Goal: Task Accomplishment & Management: Use online tool/utility

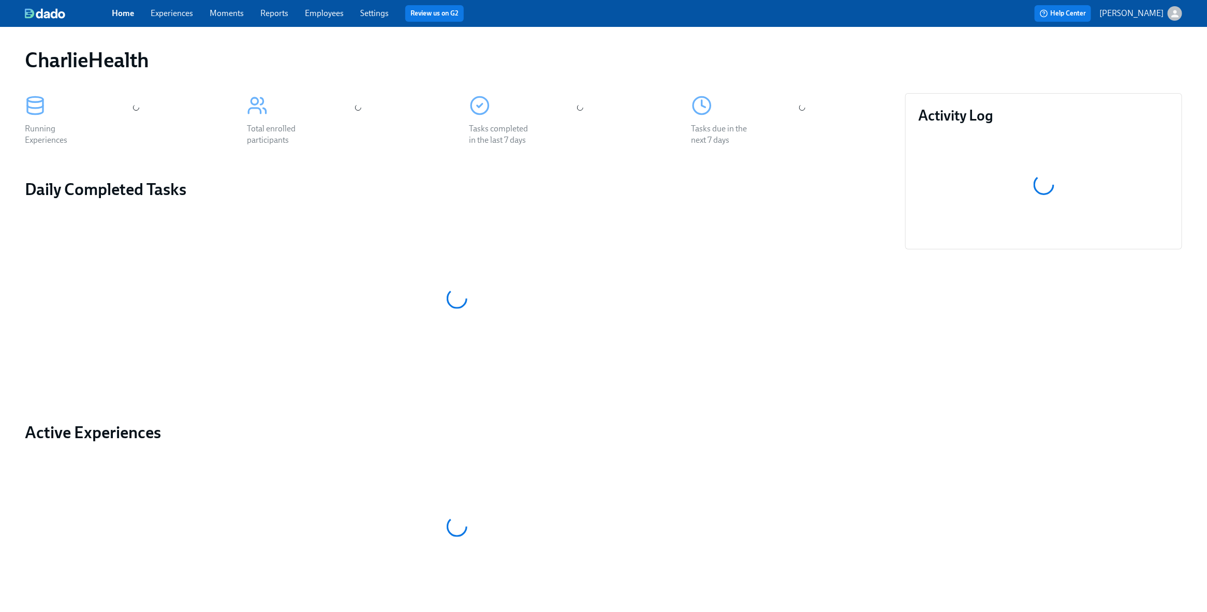
click at [174, 13] on link "Experiences" at bounding box center [172, 13] width 42 height 10
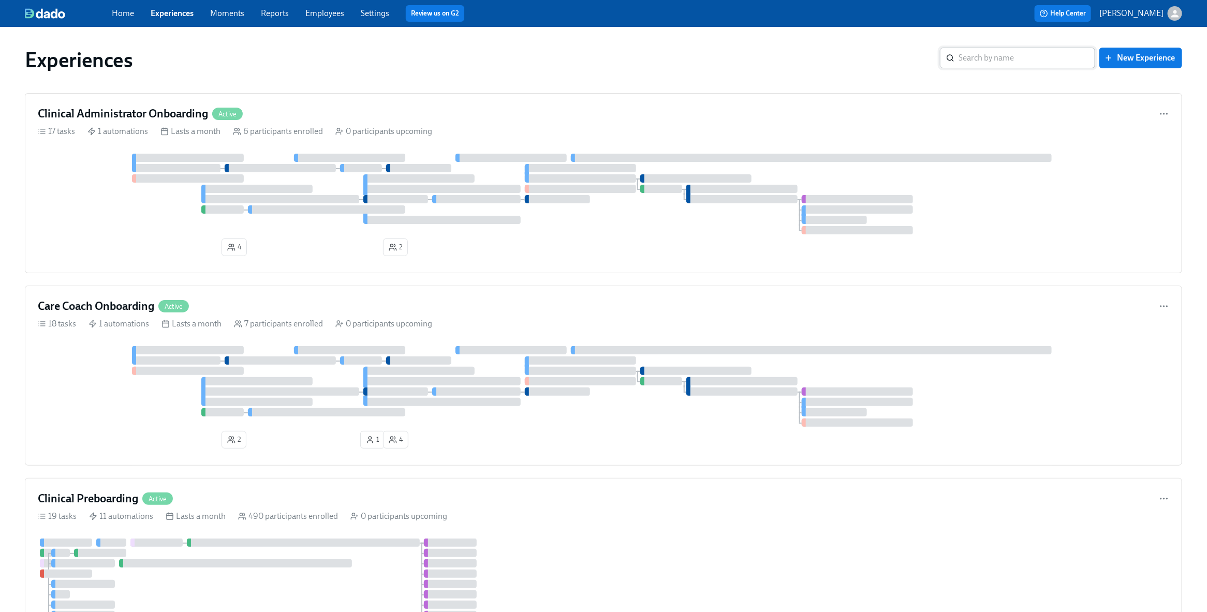
click at [999, 58] on input "search" at bounding box center [1026, 58] width 137 height 21
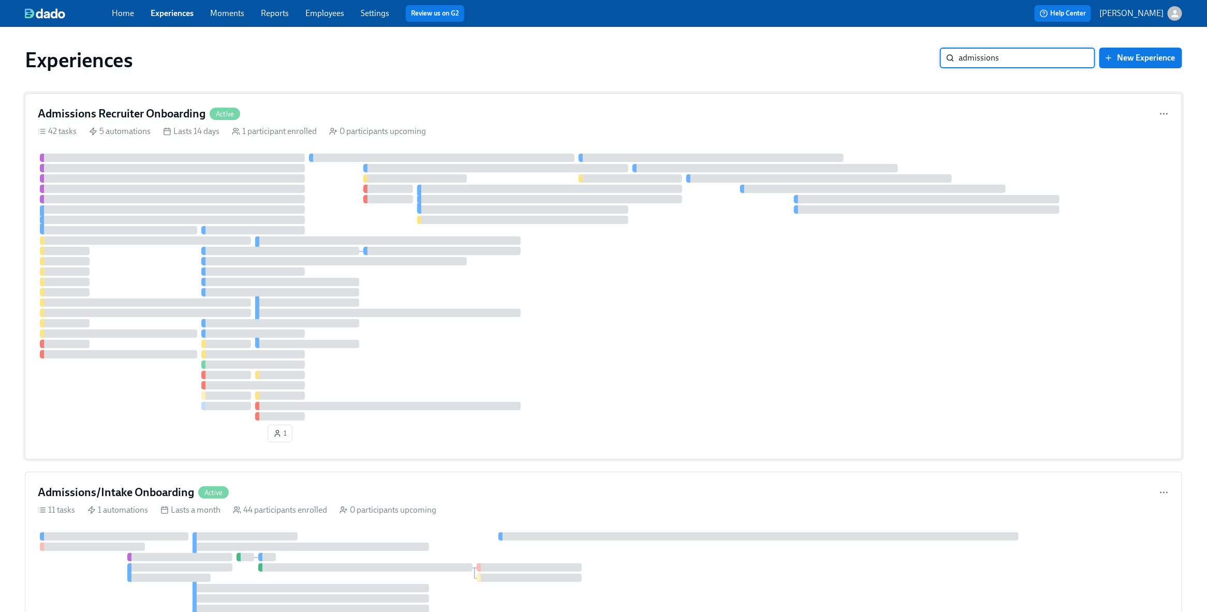
type input "admissions"
click at [359, 97] on div "Admissions Recruiter Onboarding Active 42 tasks 5 automations Lasts 14 days 1 p…" at bounding box center [603, 276] width 1157 height 366
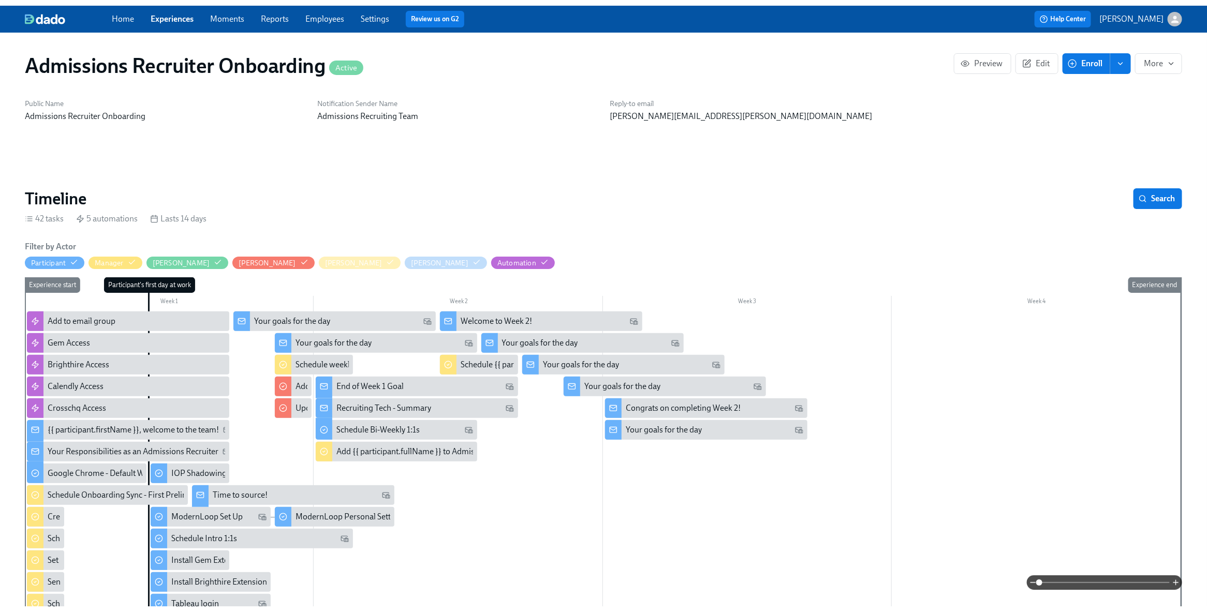
scroll to position [0, 323]
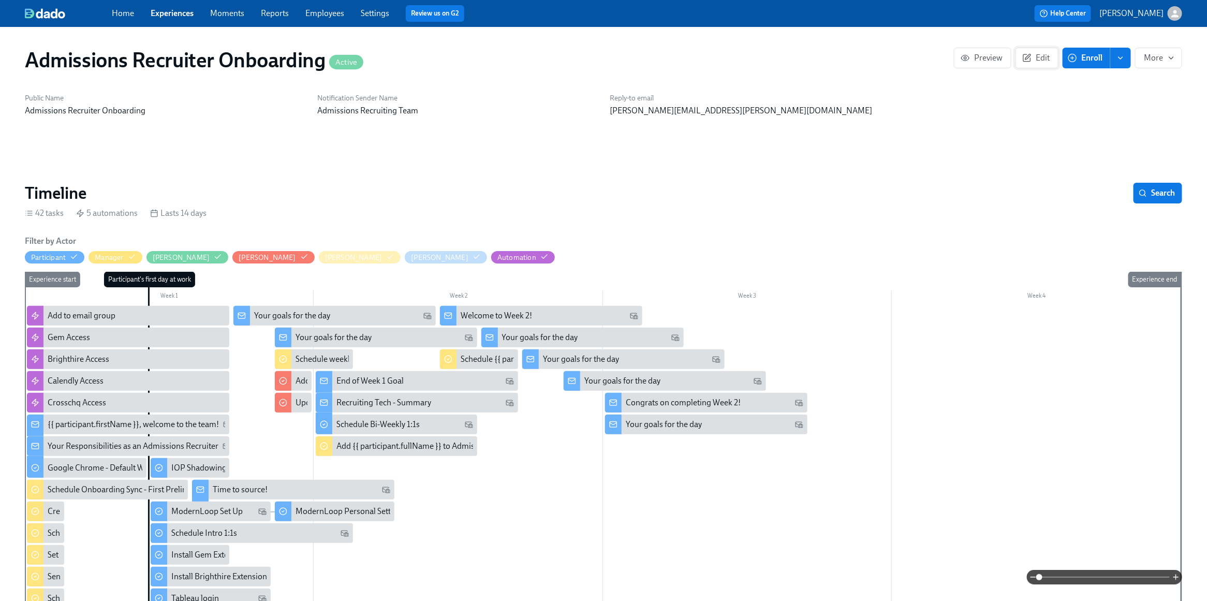
click at [1033, 57] on span "Edit" at bounding box center [1036, 58] width 25 height 10
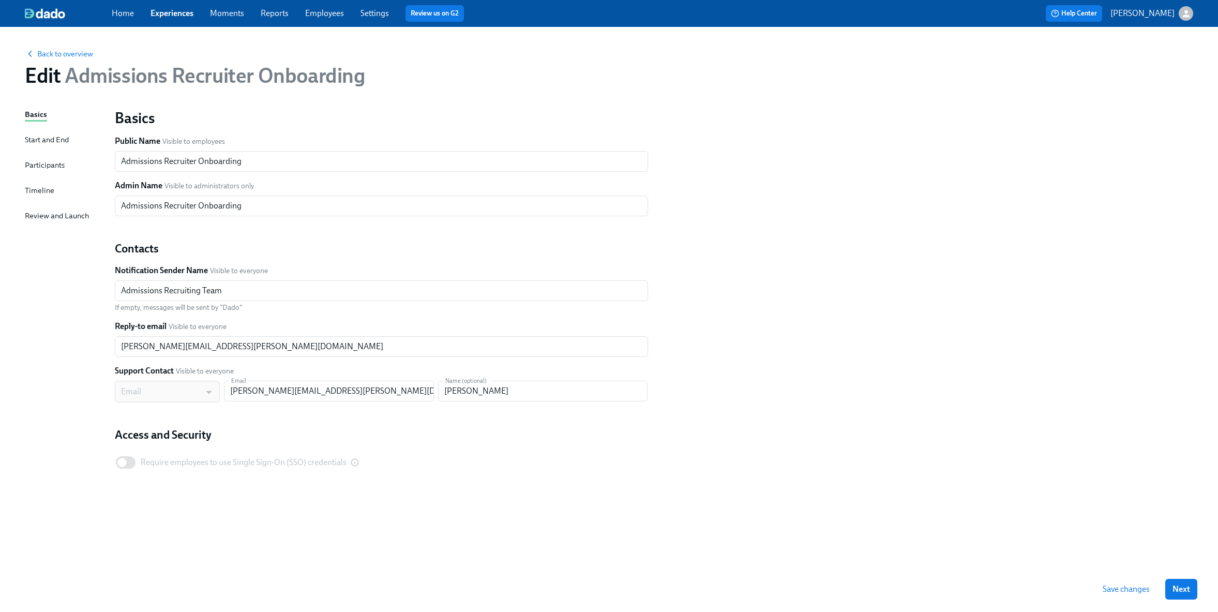
click at [30, 187] on div "Timeline" at bounding box center [39, 190] width 29 height 11
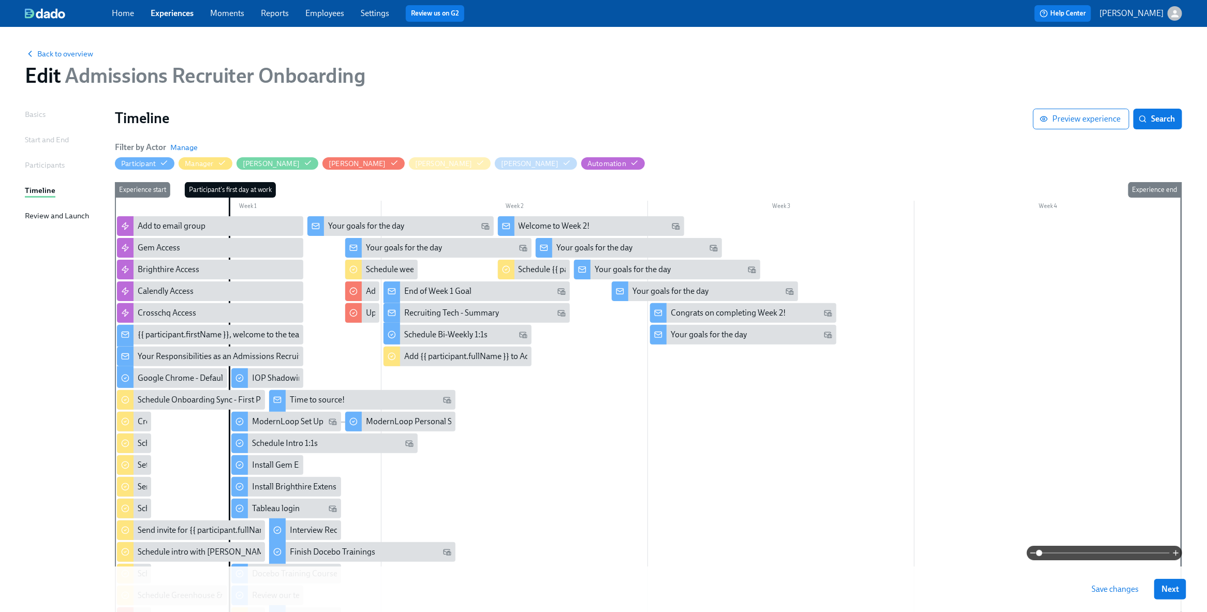
scroll to position [154, 0]
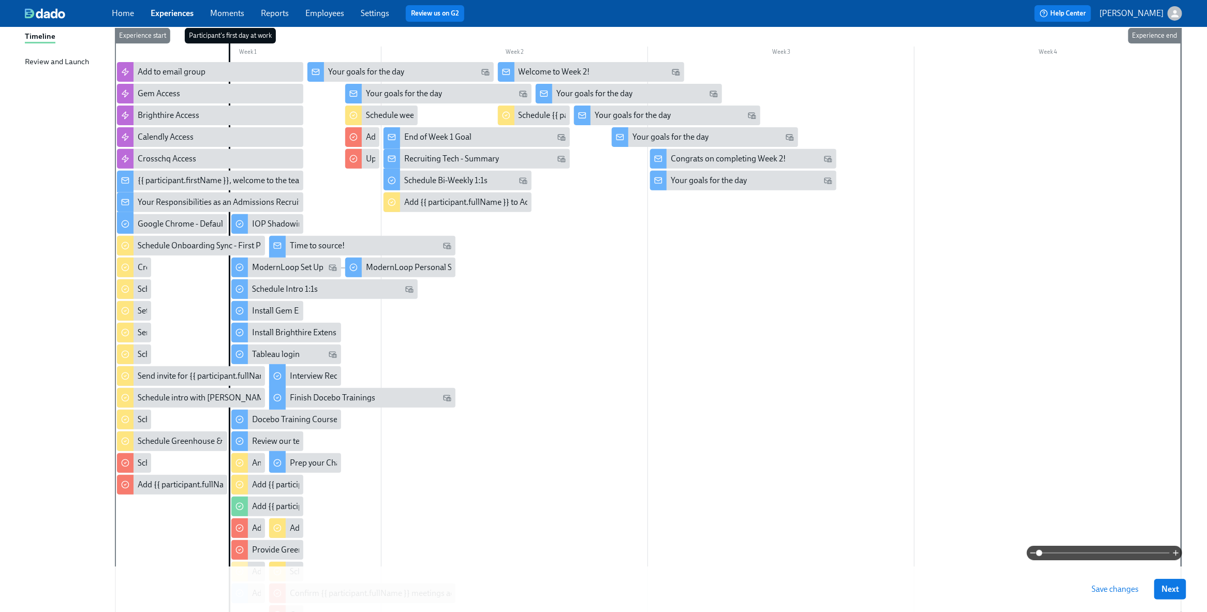
click at [550, 319] on div at bounding box center [648, 348] width 1066 height 573
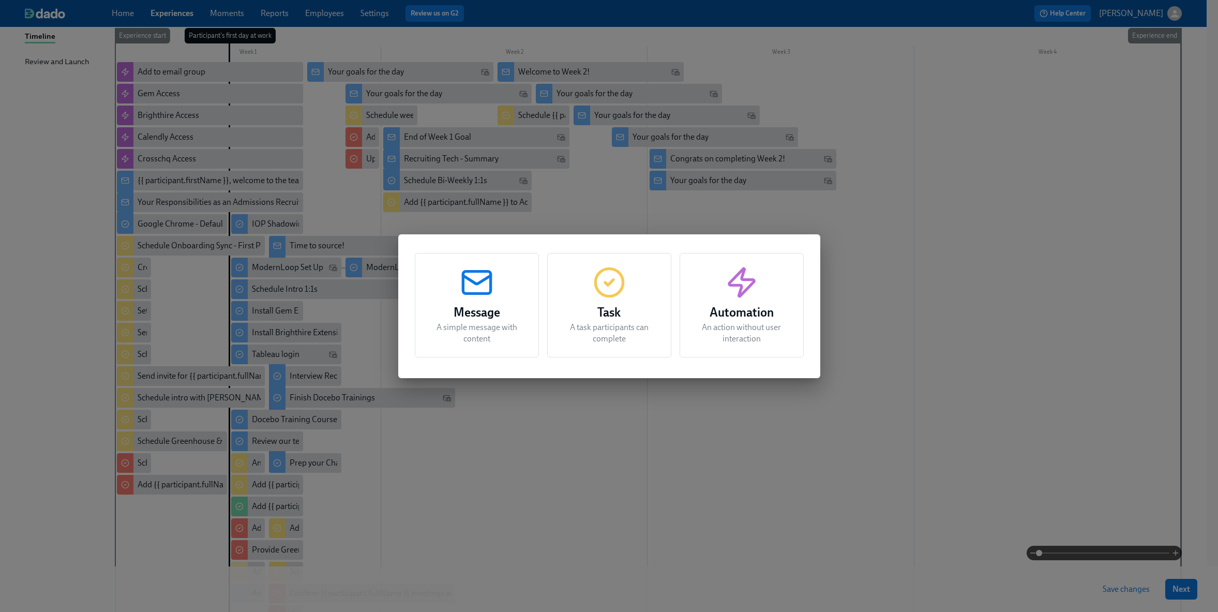
click at [642, 296] on div "Task A task participants can complete" at bounding box center [609, 305] width 124 height 105
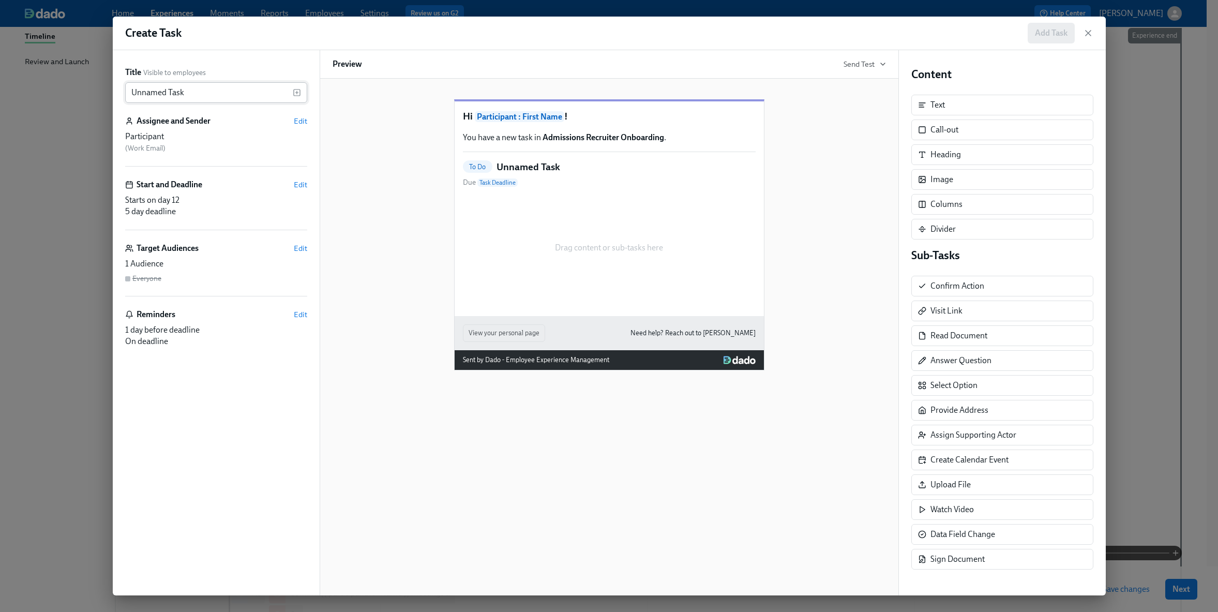
click at [220, 91] on input "Unnamed Task" at bounding box center [209, 92] width 168 height 21
type input "A"
click at [301, 93] on div "Invite ​" at bounding box center [216, 92] width 182 height 21
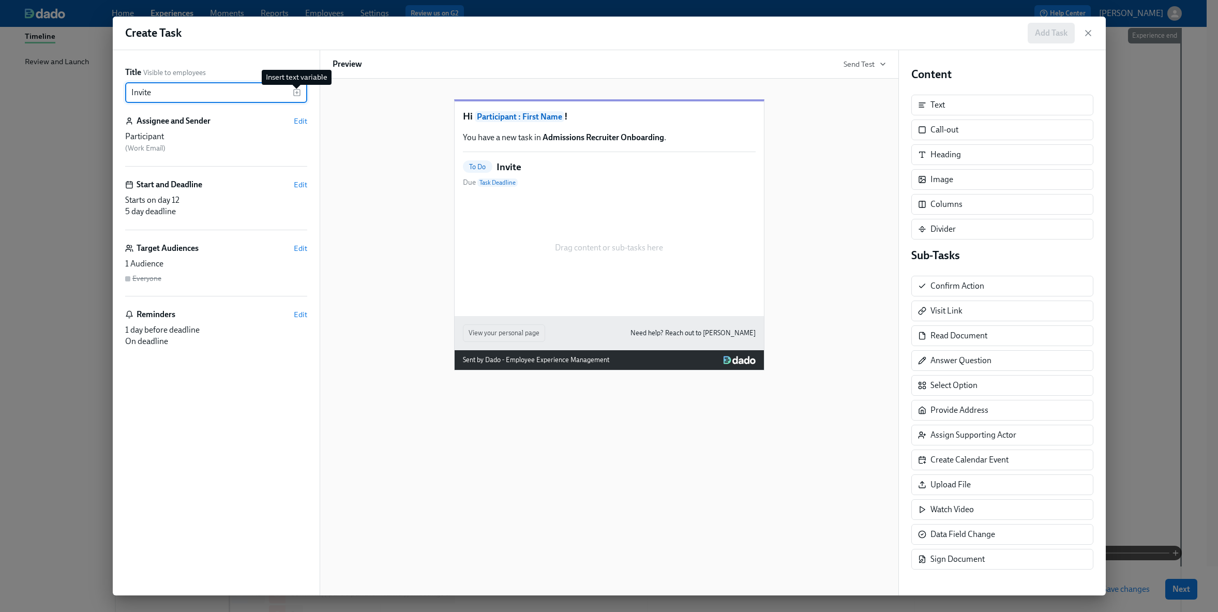
click at [299, 92] on icon "button" at bounding box center [297, 92] width 8 height 8
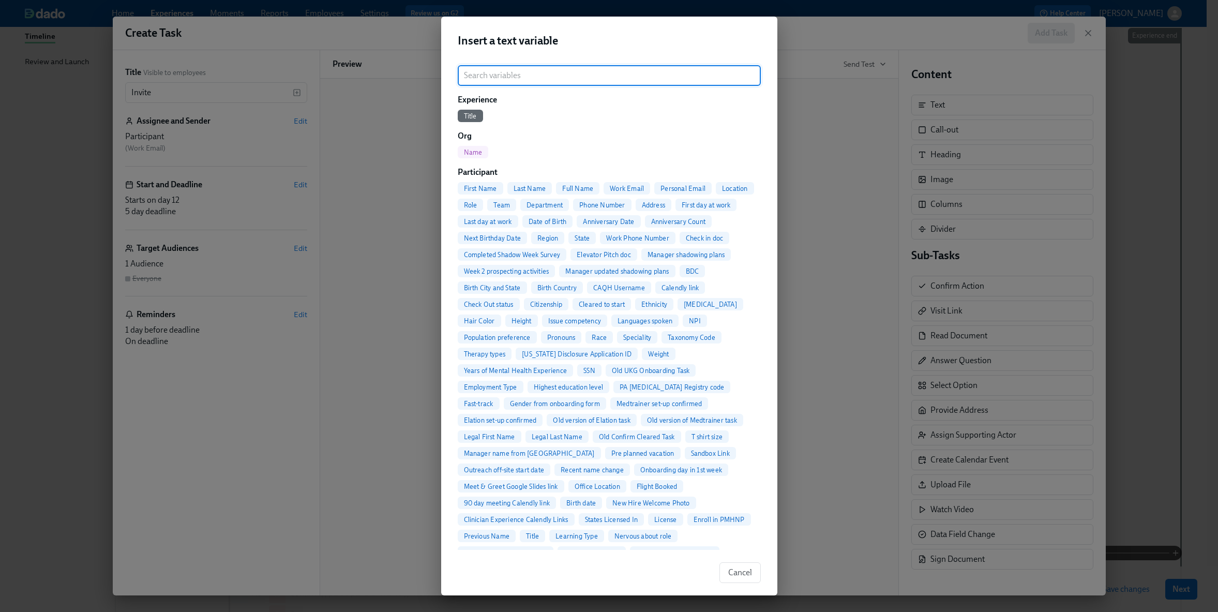
click at [570, 185] on span "Full Name" at bounding box center [577, 189] width 43 height 8
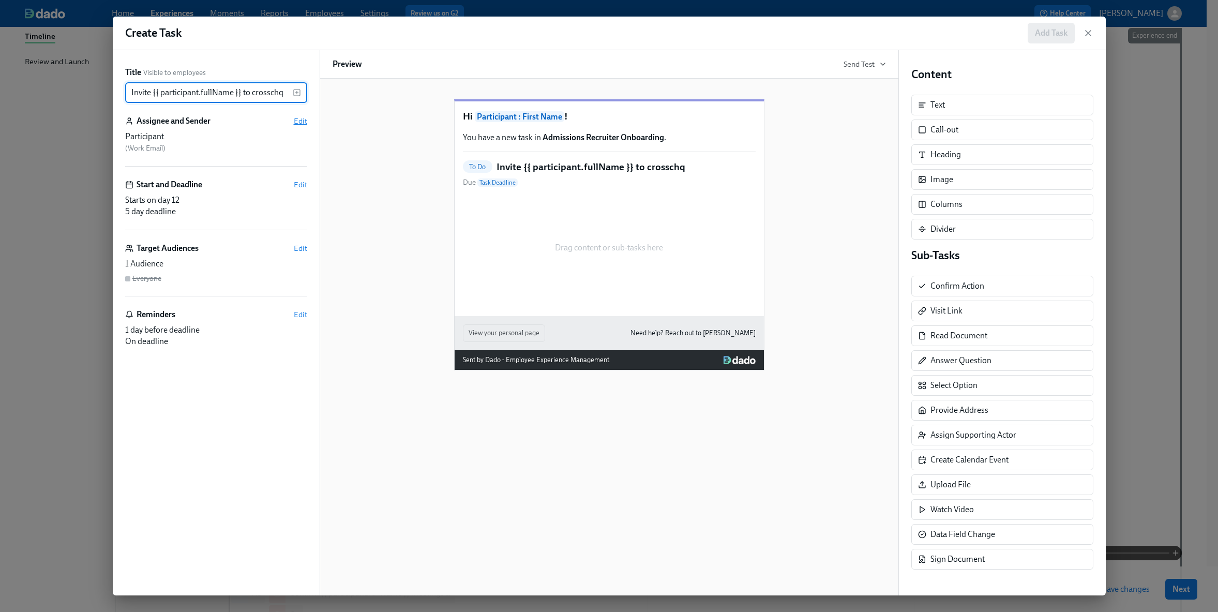
type input "Invite {{ participant.fullName }} to crosschq"
click at [294, 116] on span "Edit" at bounding box center [300, 121] width 13 height 10
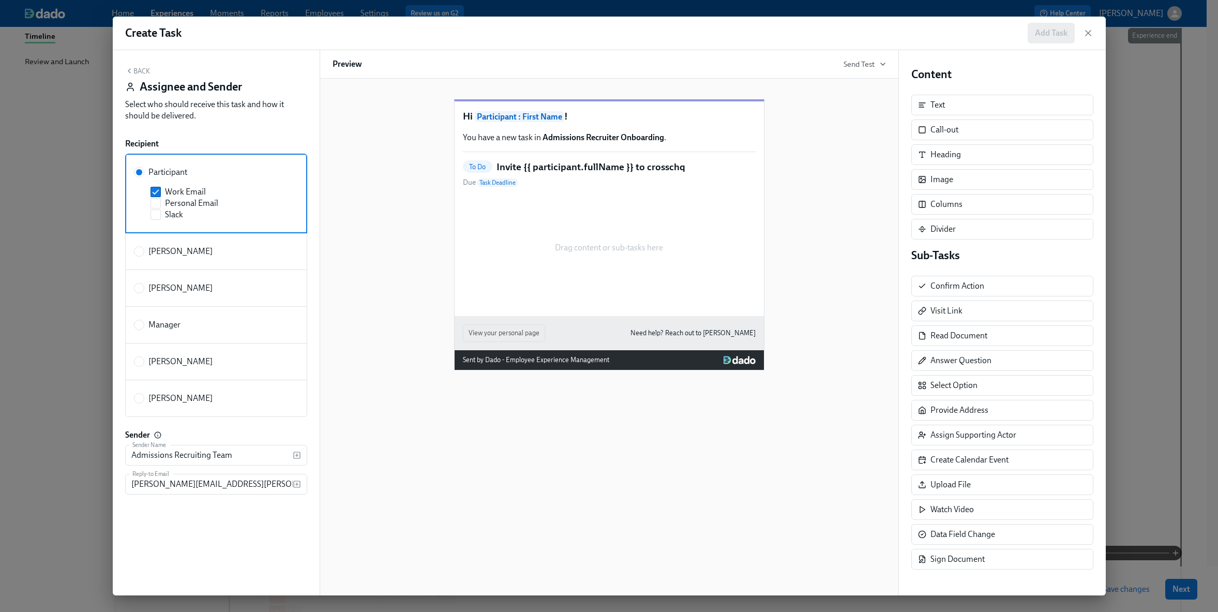
click at [162, 355] on label "[PERSON_NAME]" at bounding box center [216, 361] width 182 height 37
click at [144, 357] on input "[PERSON_NAME]" at bounding box center [139, 361] width 9 height 9
radio input "true"
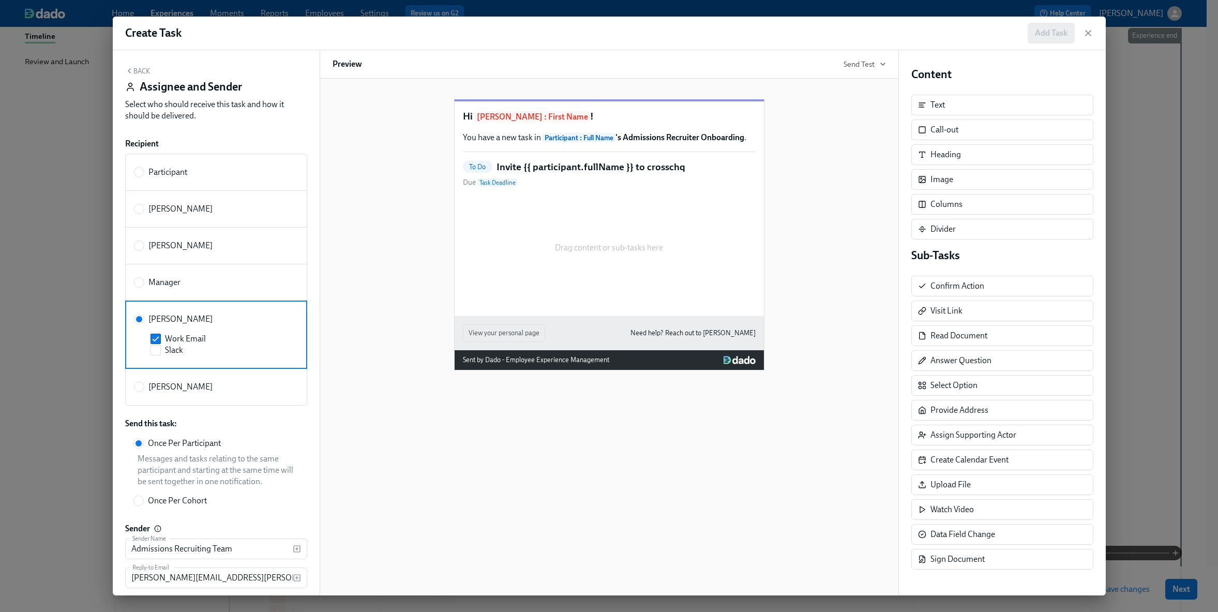
click at [134, 74] on button "Back" at bounding box center [137, 71] width 25 height 8
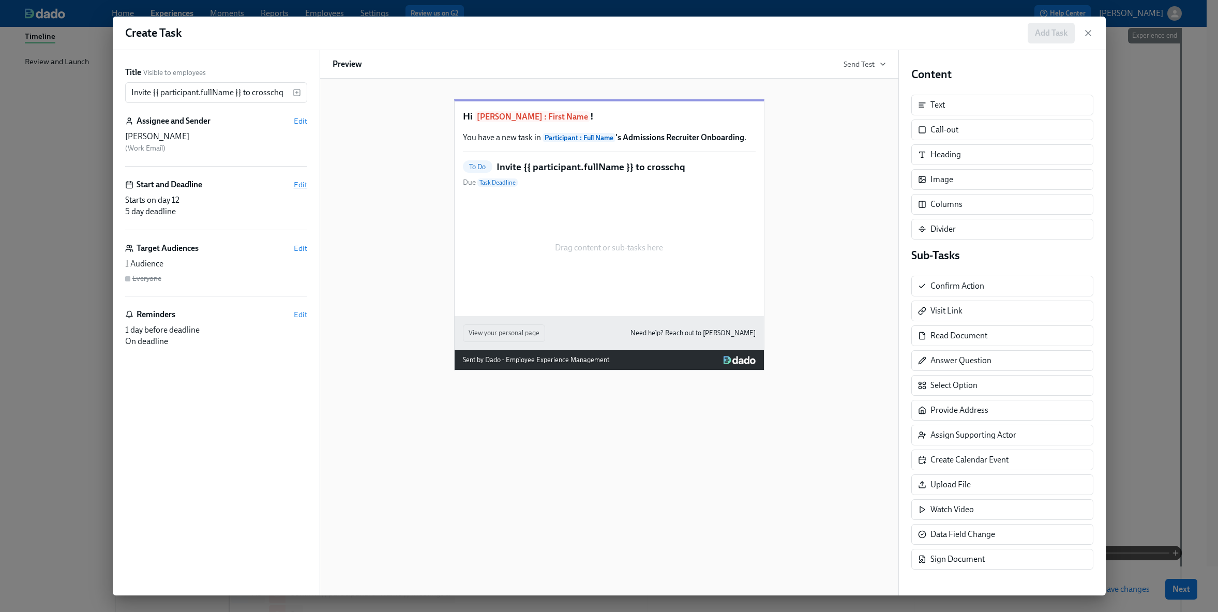
click at [303, 185] on span "Edit" at bounding box center [300, 185] width 13 height 10
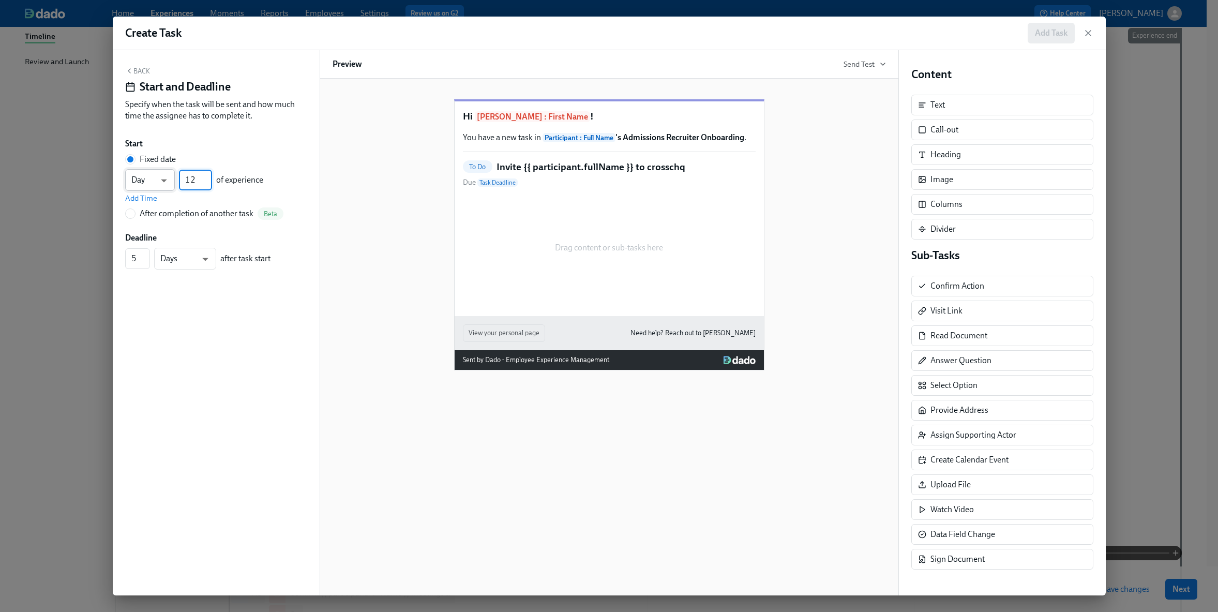
drag, startPoint x: 200, startPoint y: 177, endPoint x: 165, endPoint y: 177, distance: 35.7
click at [165, 177] on div "Day d ​ 12 ​ of experience" at bounding box center [194, 180] width 138 height 22
type input "4"
click at [141, 202] on span "Add Time" at bounding box center [141, 198] width 32 height 10
click at [142, 207] on input "09:00 AM" at bounding box center [151, 203] width 52 height 21
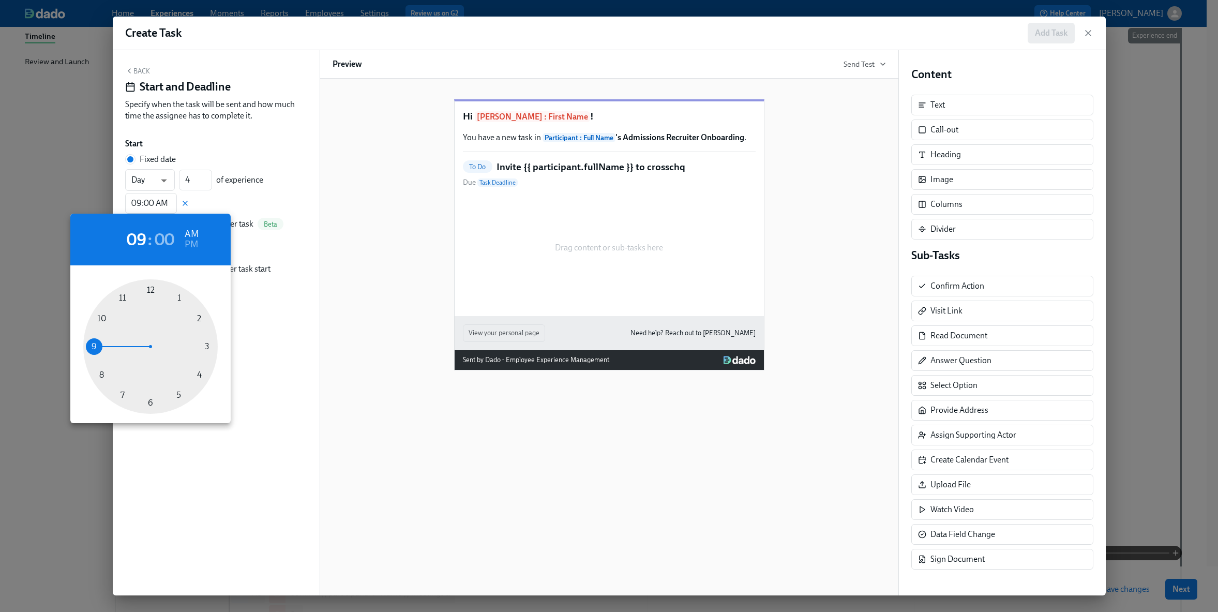
click at [101, 314] on div at bounding box center [150, 346] width 135 height 135
type input "10:00 AM"
click at [259, 148] on div at bounding box center [609, 306] width 1218 height 612
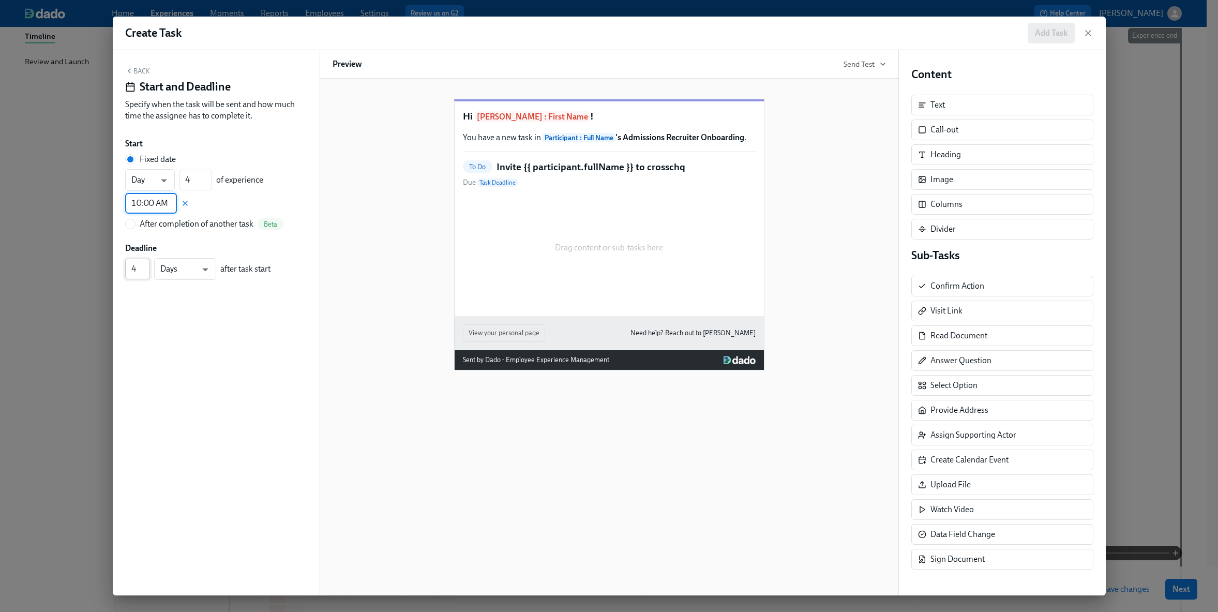
click at [143, 272] on input "4" at bounding box center [137, 269] width 25 height 21
click at [143, 272] on input "3" at bounding box center [137, 269] width 25 height 21
click at [143, 272] on input "2" at bounding box center [137, 269] width 25 height 21
click at [143, 272] on input "1" at bounding box center [137, 269] width 25 height 21
type input "2"
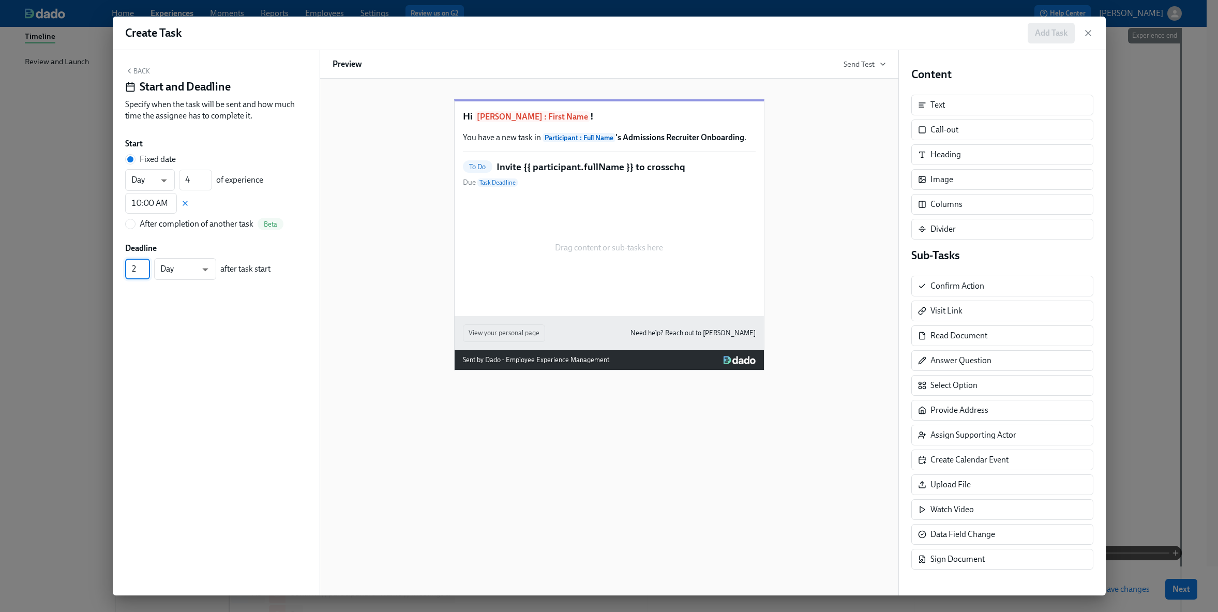
click at [144, 267] on input "2" at bounding box center [137, 269] width 25 height 21
click at [136, 70] on button "Back" at bounding box center [137, 71] width 25 height 8
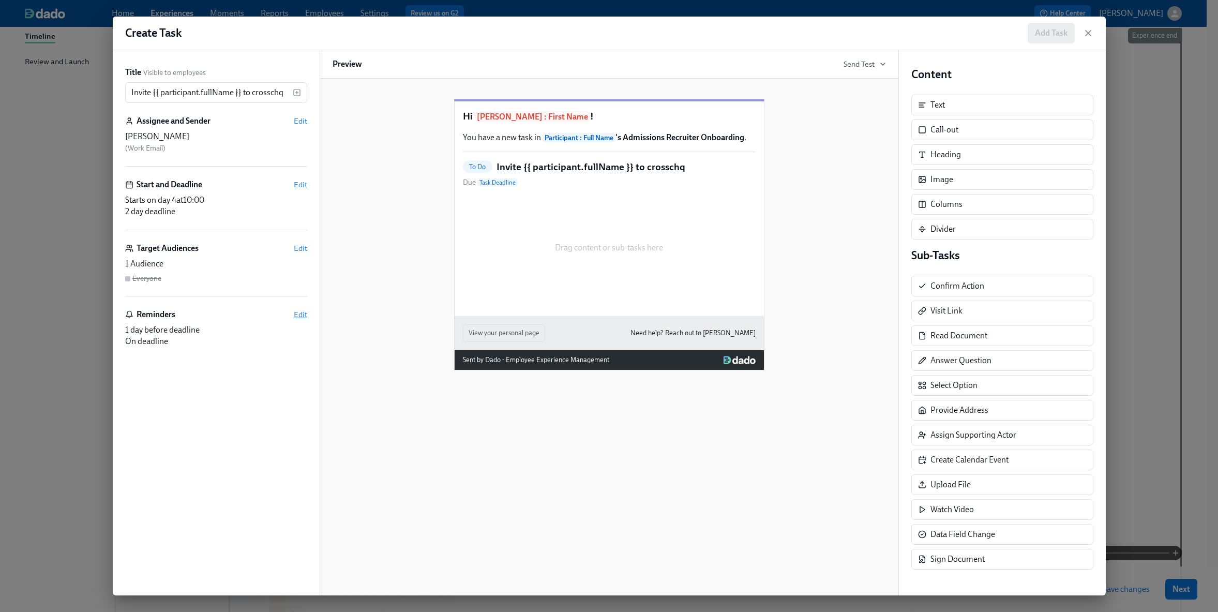
click at [300, 315] on span "Edit" at bounding box center [300, 314] width 13 height 10
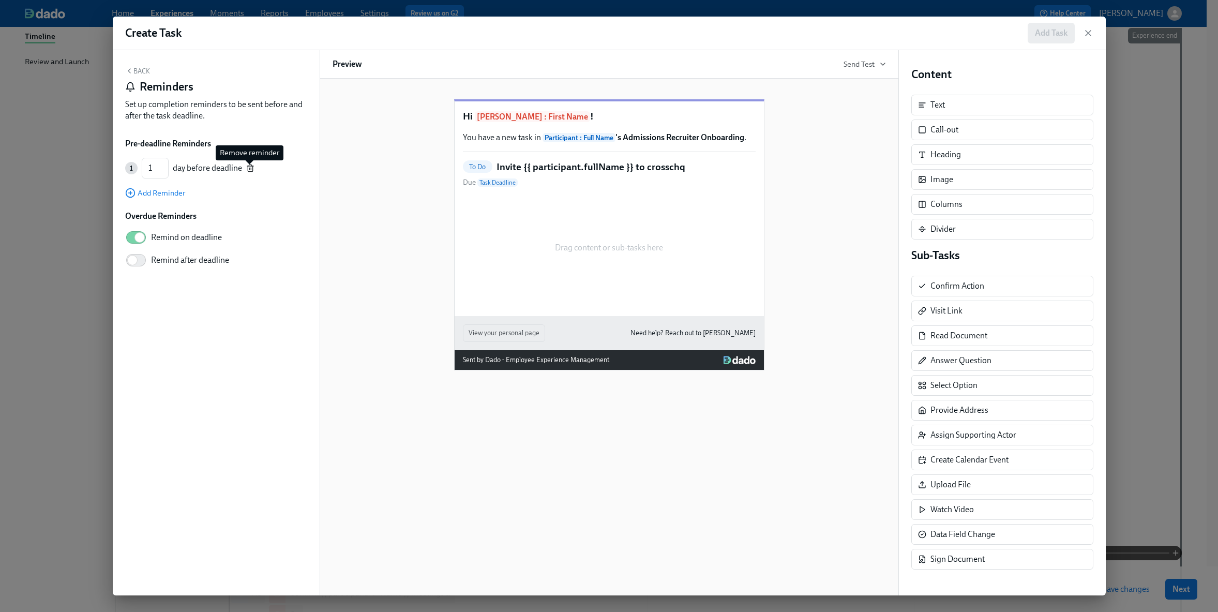
click at [249, 167] on icon "button" at bounding box center [250, 168] width 8 height 8
click at [133, 72] on button "Back" at bounding box center [137, 71] width 25 height 8
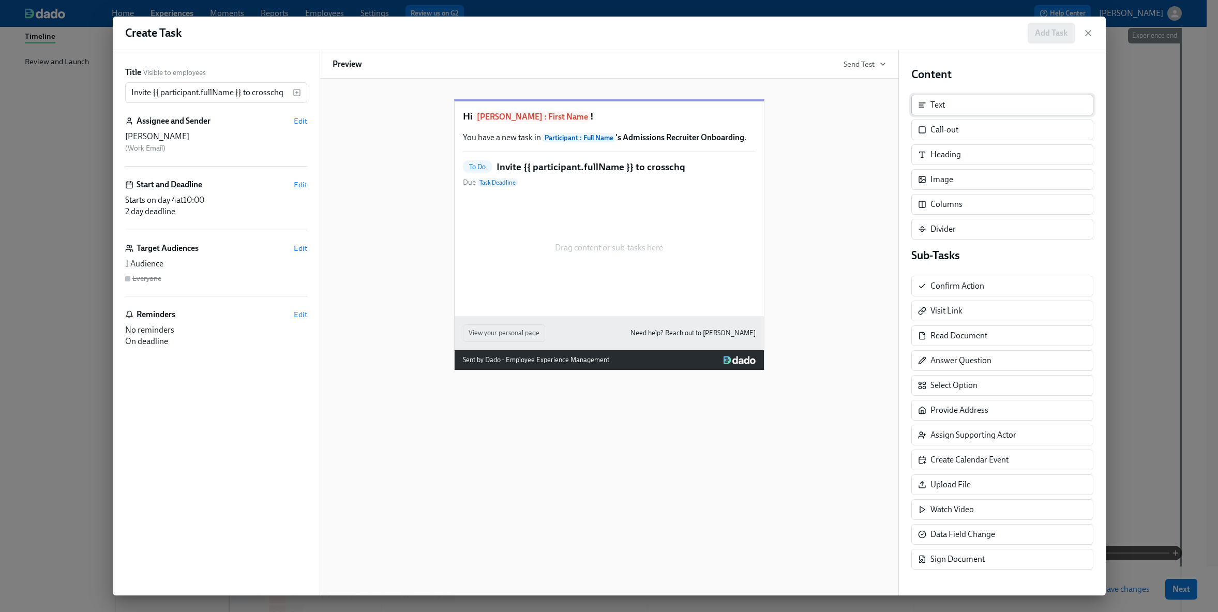
click at [1006, 105] on div "Text" at bounding box center [1003, 105] width 182 height 21
drag, startPoint x: 962, startPoint y: 135, endPoint x: 639, endPoint y: 230, distance: 336.1
click at [639, 230] on div "Title Visible to employees Invite {{ participant.fullName }} to crosschq ​ Assi…" at bounding box center [609, 322] width 993 height 545
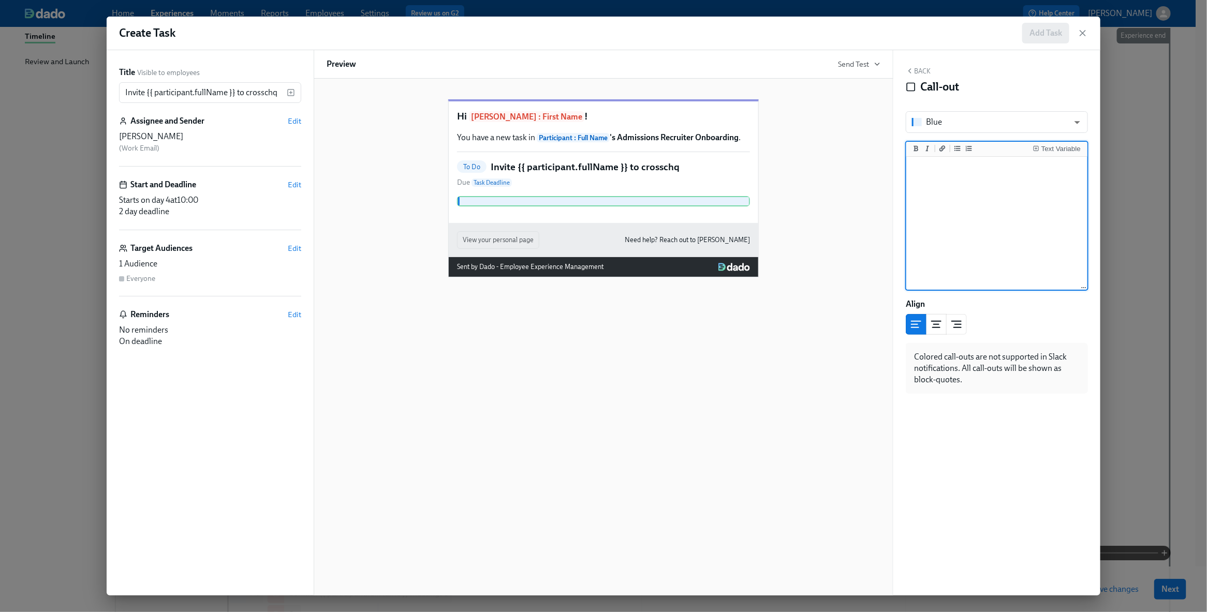
click at [979, 222] on textarea at bounding box center [996, 224] width 177 height 130
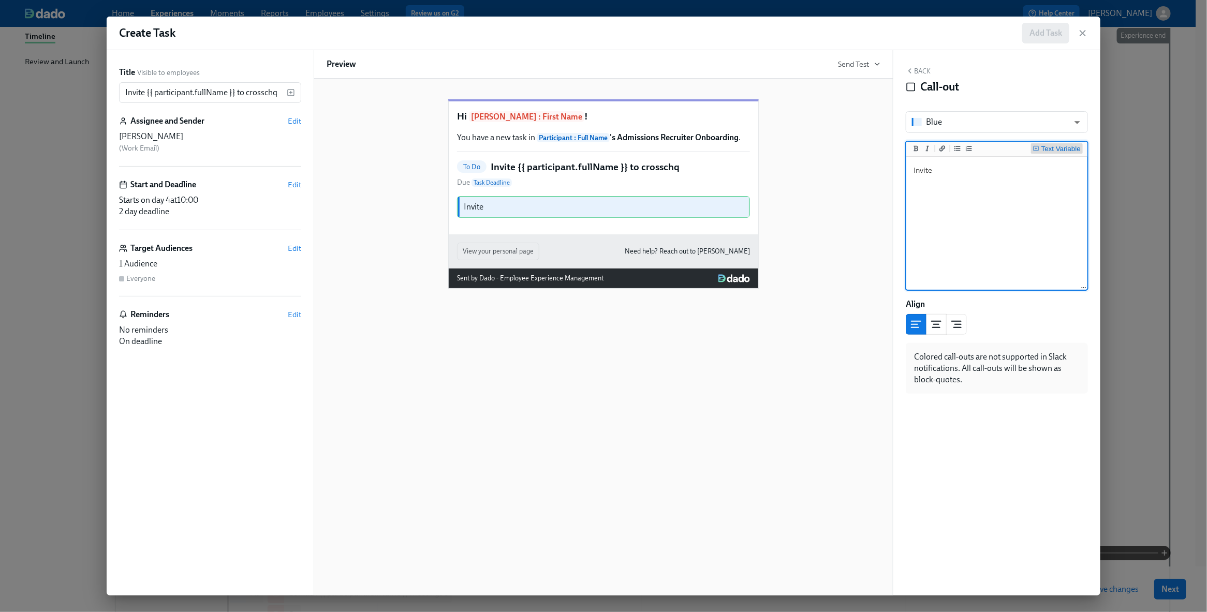
click at [1041, 152] on div "Text Variable" at bounding box center [1060, 148] width 39 height 7
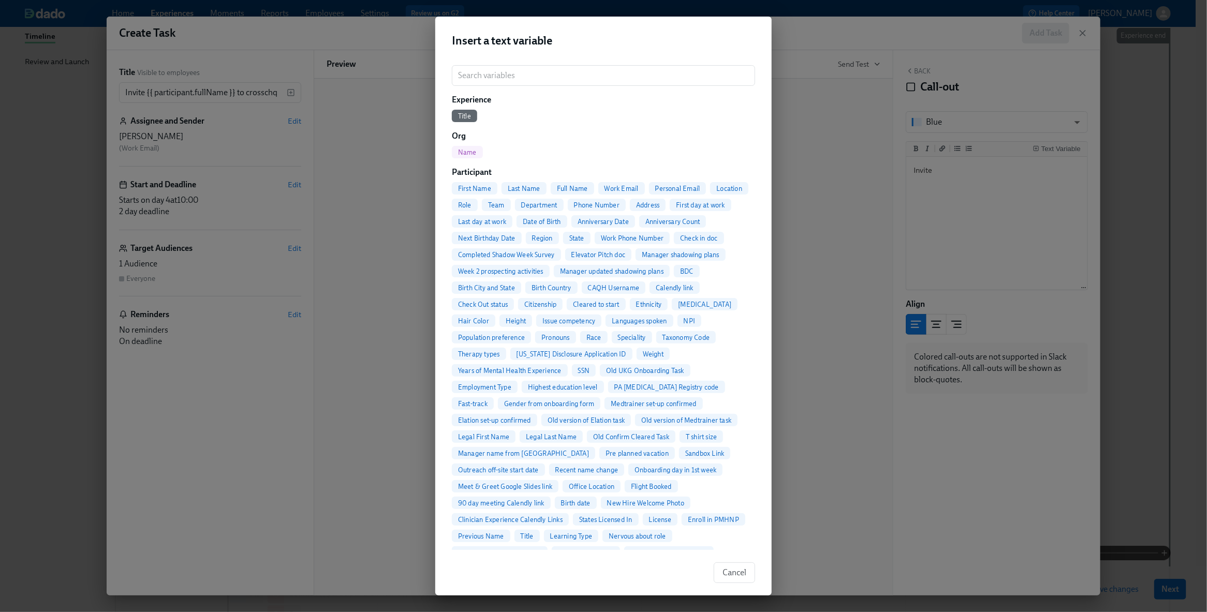
click at [572, 186] on span "Full Name" at bounding box center [571, 189] width 43 height 8
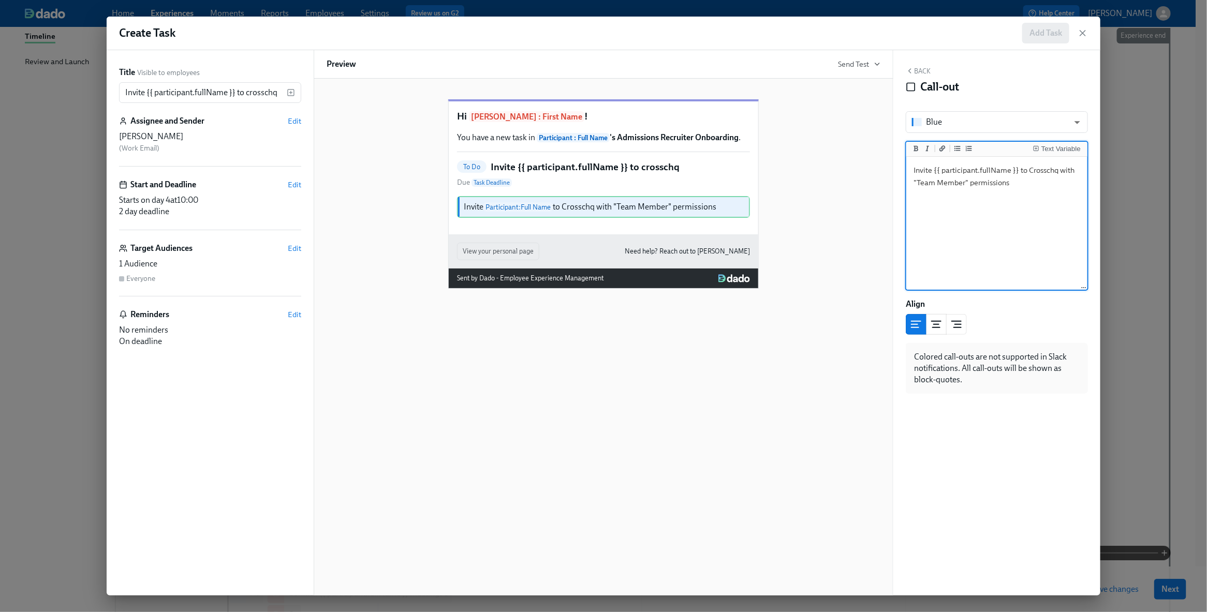
click at [1060, 171] on textarea "Invite {{ participant.fullName }} to Crosschq with "Team Member" permissions" at bounding box center [996, 224] width 177 height 130
type textarea "Invite {{ participant.fullName }} to Crosschq 360 with "Team Member" permissions"
click at [916, 71] on button "Back" at bounding box center [917, 71] width 25 height 8
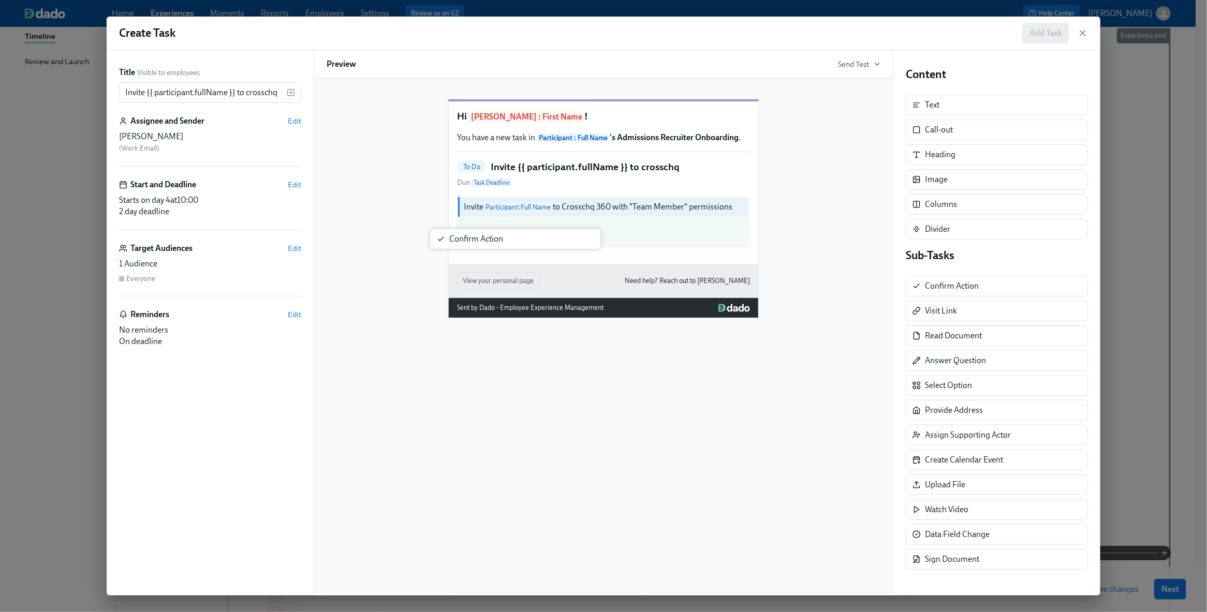
drag, startPoint x: 932, startPoint y: 293, endPoint x: 457, endPoint y: 255, distance: 476.5
click at [457, 255] on div "Title Visible to employees Invite {{ participant.fullName }} to crosschq ​ Assi…" at bounding box center [603, 322] width 993 height 545
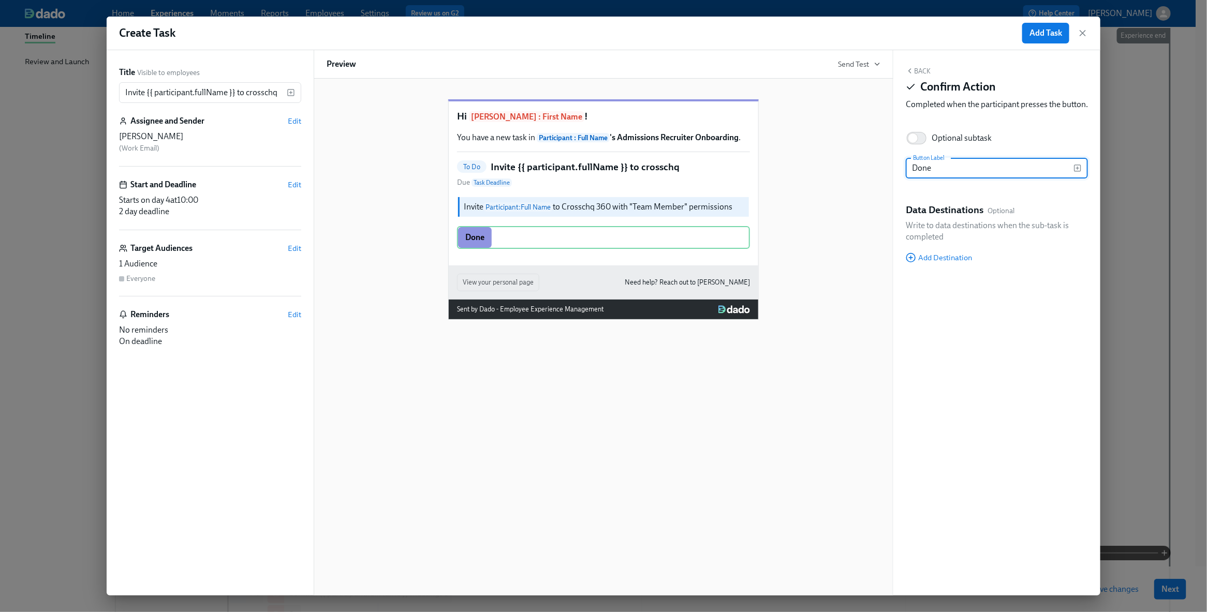
type input "Done"
click at [920, 76] on div "Back Confirm Action Completed when the participant presses the button." at bounding box center [996, 91] width 182 height 48
click at [920, 70] on button "Back" at bounding box center [917, 71] width 25 height 8
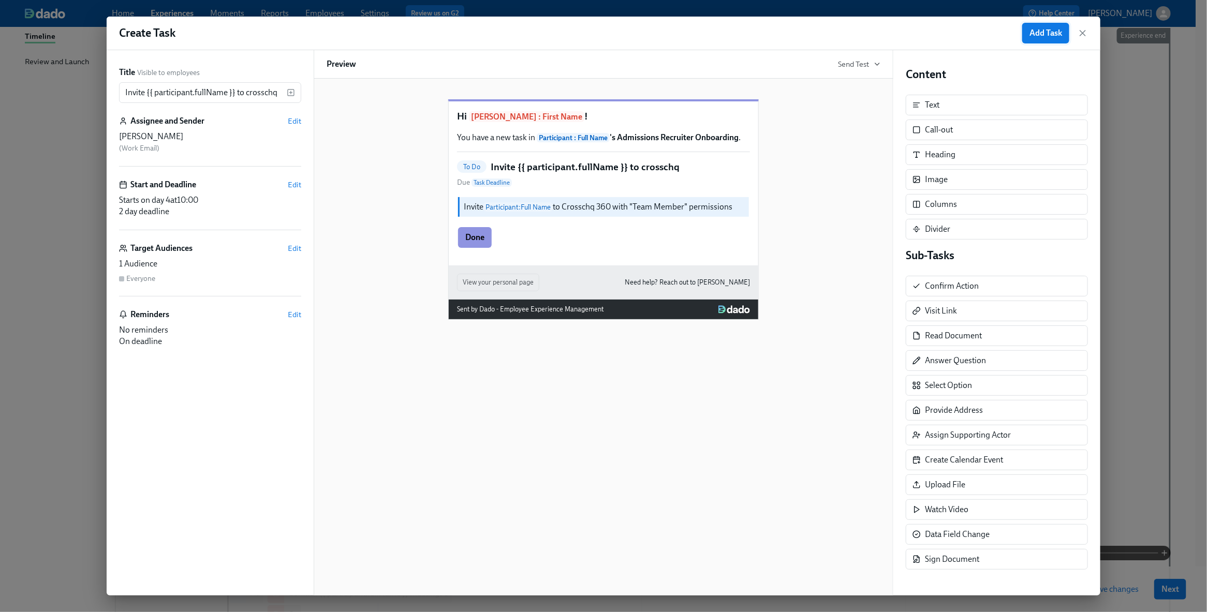
click at [1053, 36] on span "Add Task" at bounding box center [1045, 33] width 33 height 10
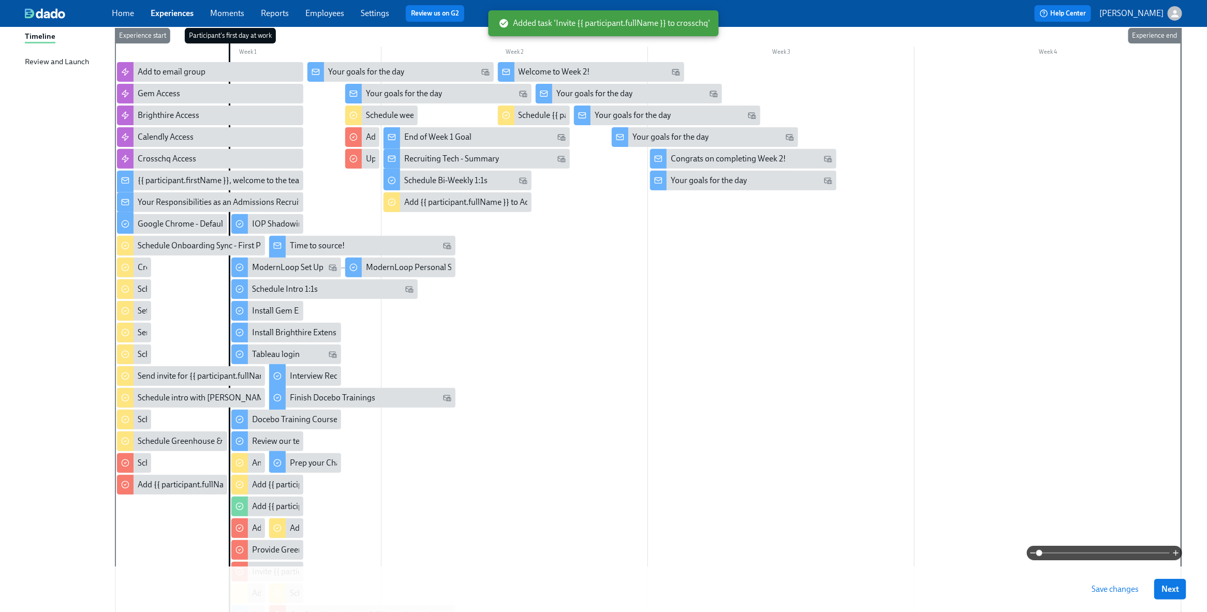
click at [1136, 596] on button "Save changes" at bounding box center [1115, 589] width 62 height 21
click at [1172, 587] on span "Next" at bounding box center [1170, 589] width 18 height 10
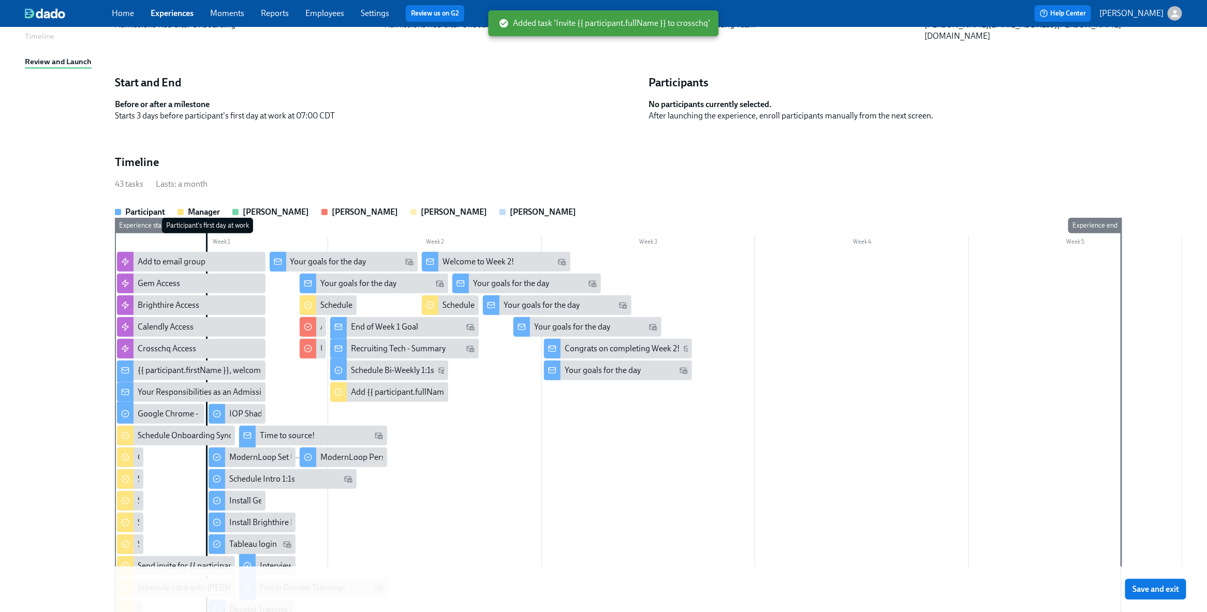
click at [1172, 587] on span "Save and exit" at bounding box center [1155, 589] width 47 height 10
